Goal: Task Accomplishment & Management: Use online tool/utility

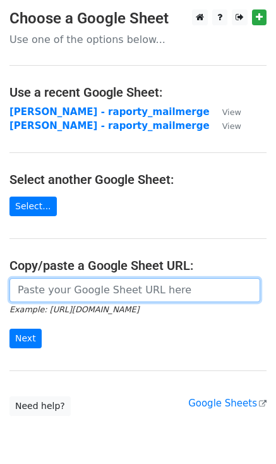
click at [65, 300] on input "url" at bounding box center [134, 290] width 251 height 24
paste input "[URL][DOMAIN_NAME]"
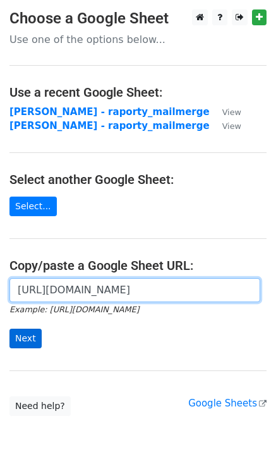
type input "[URL][DOMAIN_NAME]"
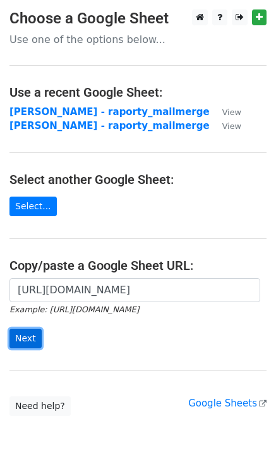
click at [30, 338] on input "Next" at bounding box center [25, 339] width 32 height 20
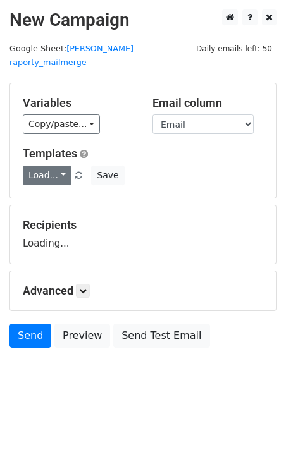
click at [54, 166] on link "Load..." at bounding box center [47, 176] width 49 height 20
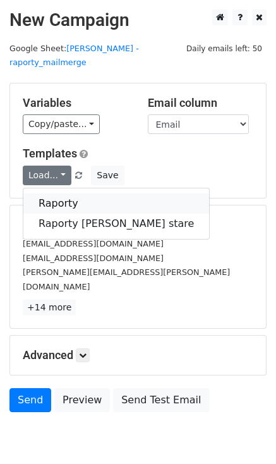
click at [56, 194] on link "Raporty" at bounding box center [116, 204] width 186 height 20
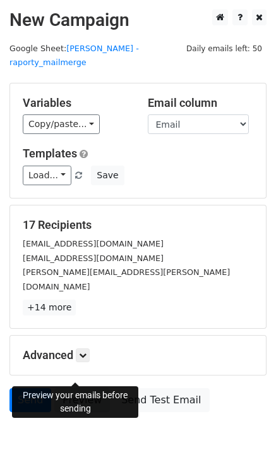
click at [87, 388] on link "Preview" at bounding box center [82, 400] width 56 height 24
click at [71, 388] on link "Preview" at bounding box center [82, 400] width 56 height 24
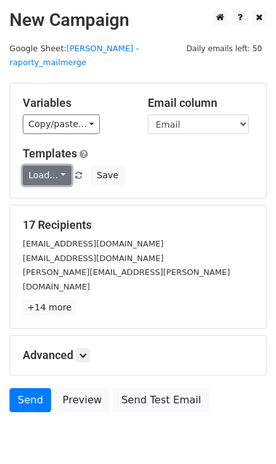
click at [43, 166] on link "Load..." at bounding box center [47, 176] width 49 height 20
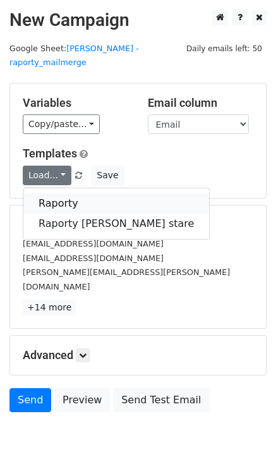
click at [59, 194] on link "Raporty" at bounding box center [116, 204] width 186 height 20
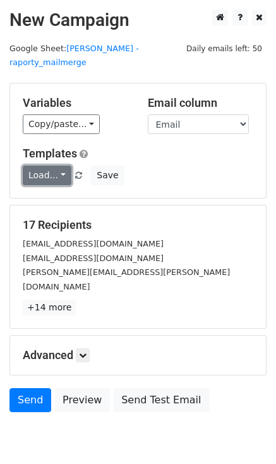
click at [42, 166] on link "Load..." at bounding box center [47, 176] width 49 height 20
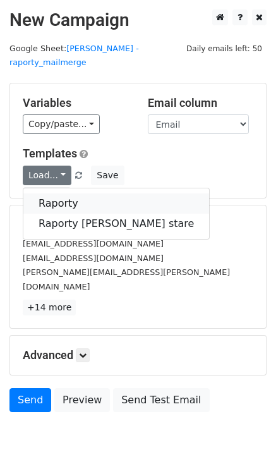
click at [48, 194] on link "Raporty" at bounding box center [116, 204] width 186 height 20
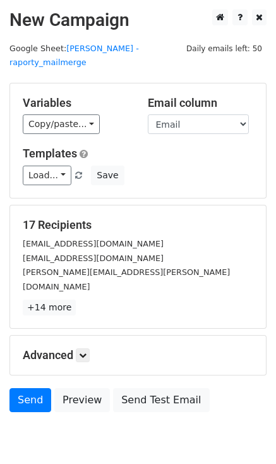
click at [108, 424] on body "New Campaign Daily emails left: 50 Google Sheet: Sara Guzik - raporty_mailmerge…" at bounding box center [138, 239] width 276 height 460
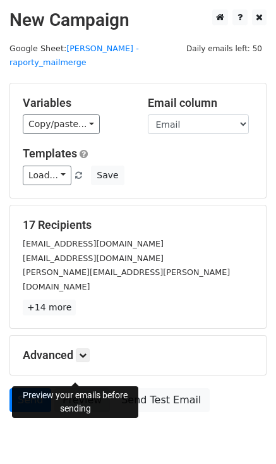
click at [89, 388] on link "Preview" at bounding box center [82, 400] width 56 height 24
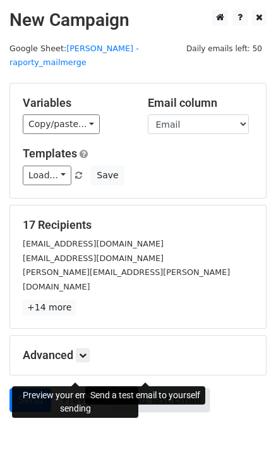
click at [182, 388] on link "Send Test Email" at bounding box center [161, 400] width 96 height 24
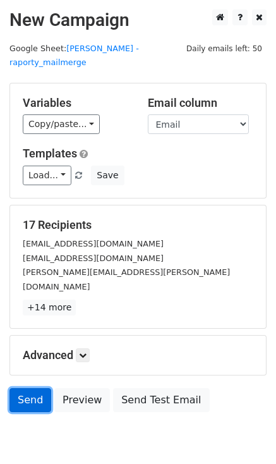
click at [28, 388] on link "Send" at bounding box center [30, 400] width 42 height 24
